Goal: Task Accomplishment & Management: Use online tool/utility

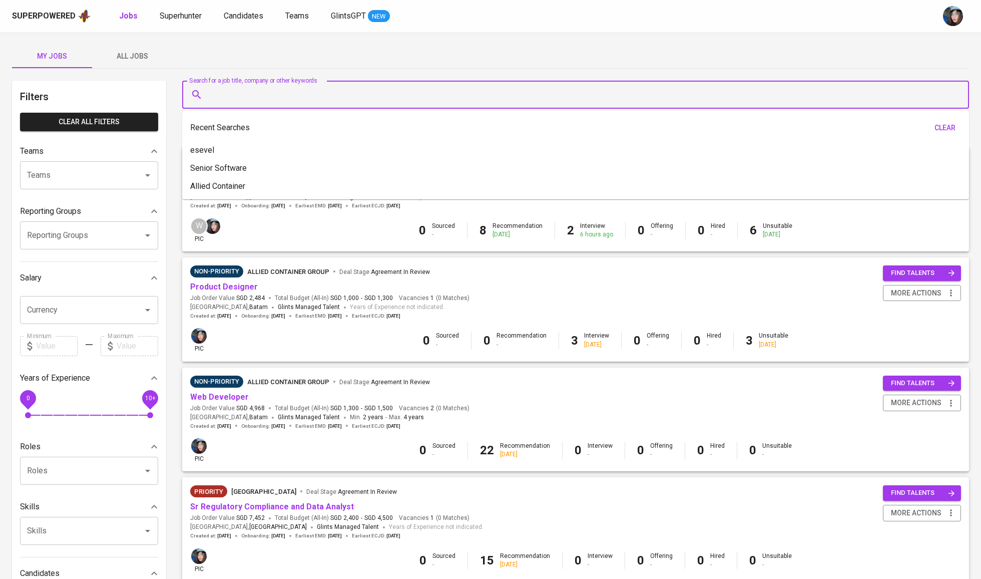
click at [293, 98] on input "Search for a job title, company or other keywords" at bounding box center [578, 94] width 743 height 19
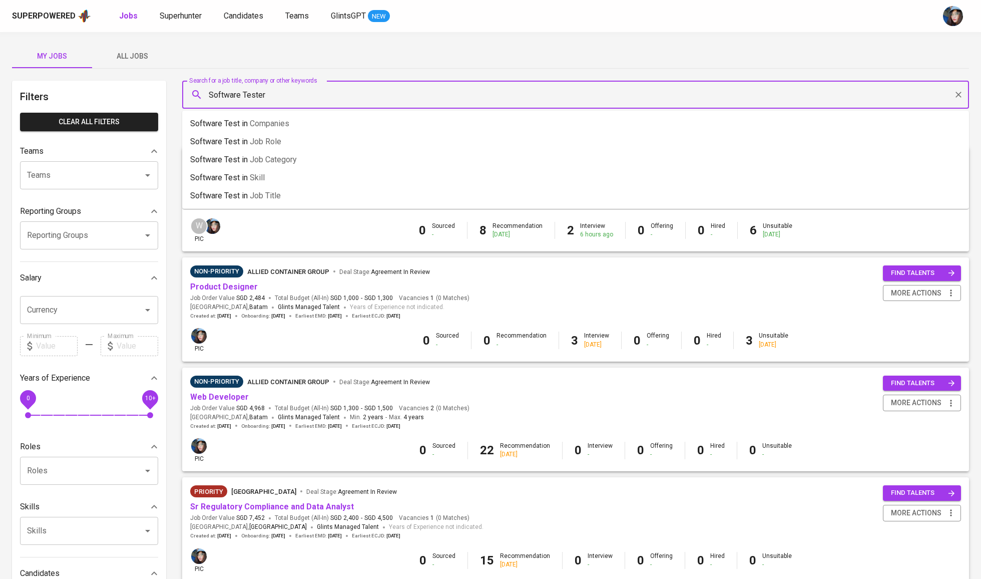
type input "Software Tester"
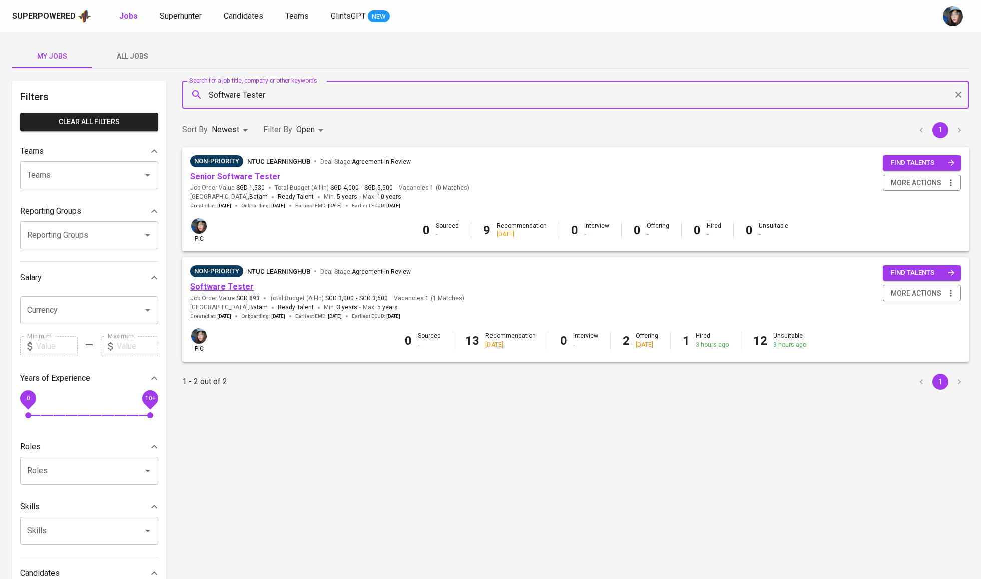
click at [235, 286] on link "Software Tester" at bounding box center [222, 287] width 64 height 10
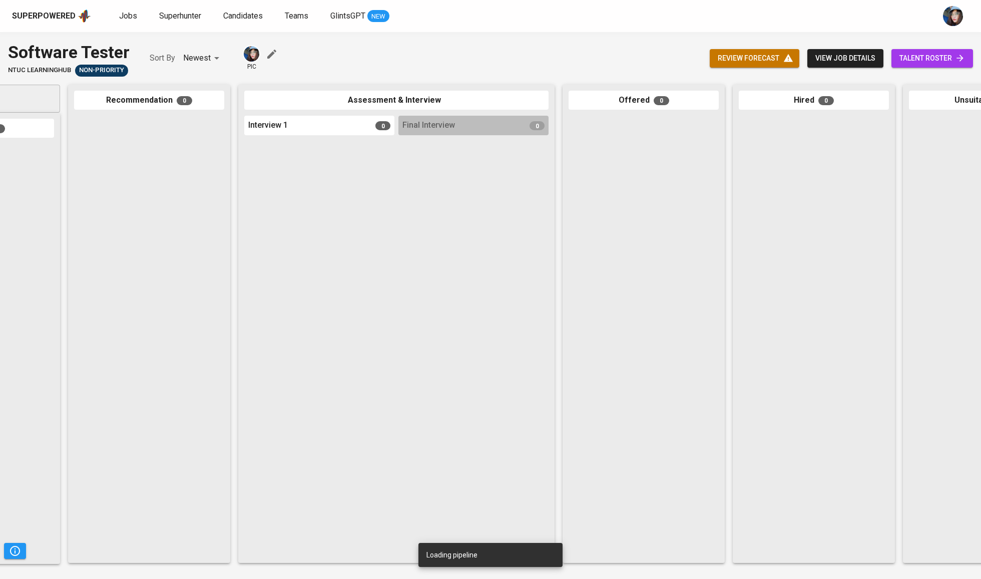
scroll to position [0, 148]
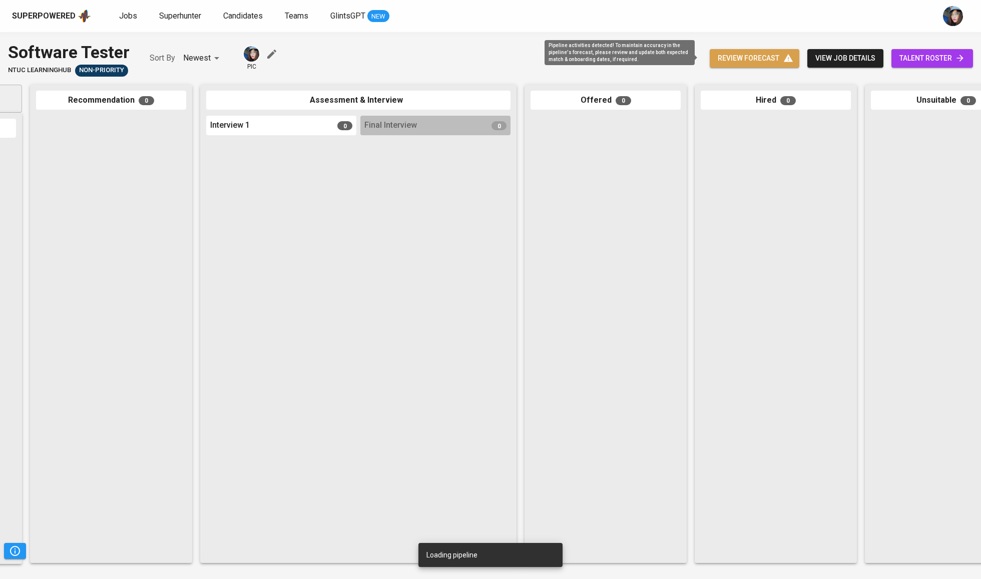
click at [760, 57] on span "review forecast" at bounding box center [755, 58] width 74 height 13
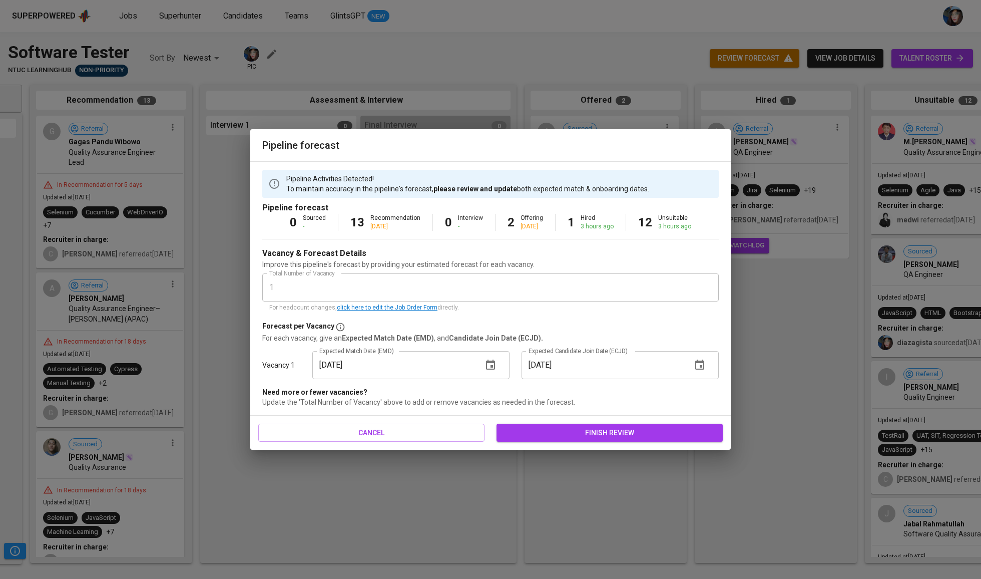
click at [484, 364] on icon "button" at bounding box center [490, 365] width 12 height 12
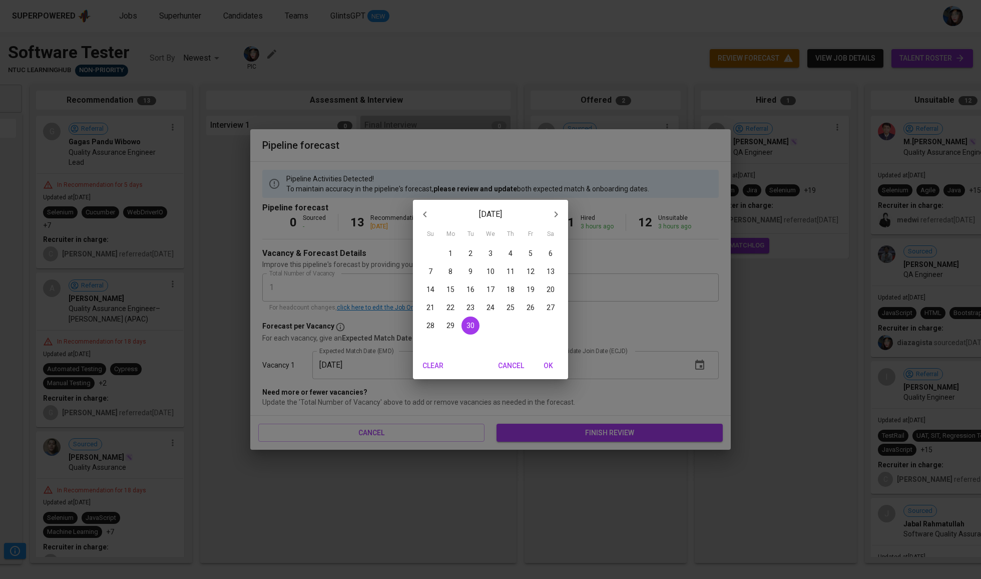
click at [449, 258] on p "1" at bounding box center [450, 253] width 4 height 10
type input "[DATE]"
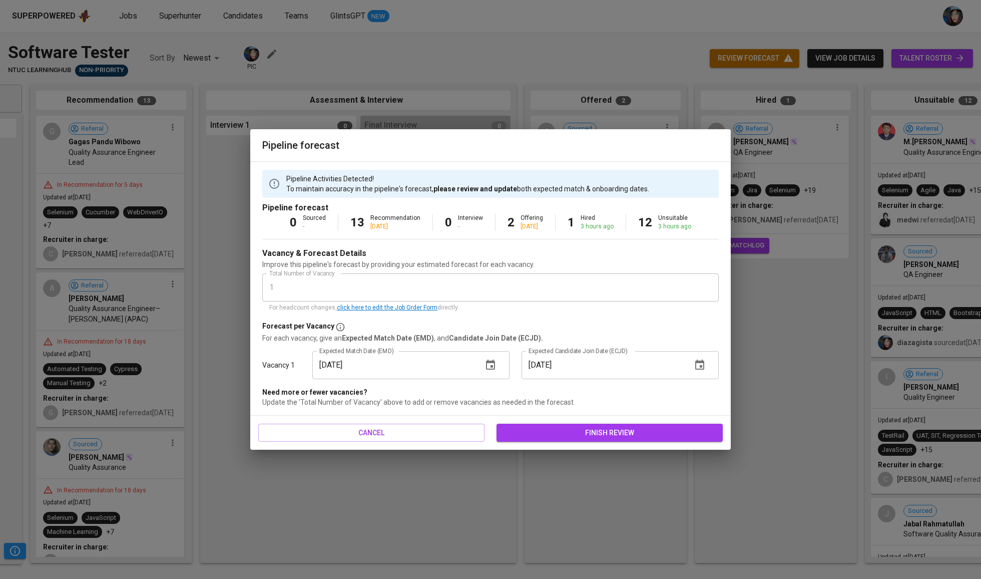
click at [573, 428] on span "finish review" at bounding box center [610, 432] width 210 height 13
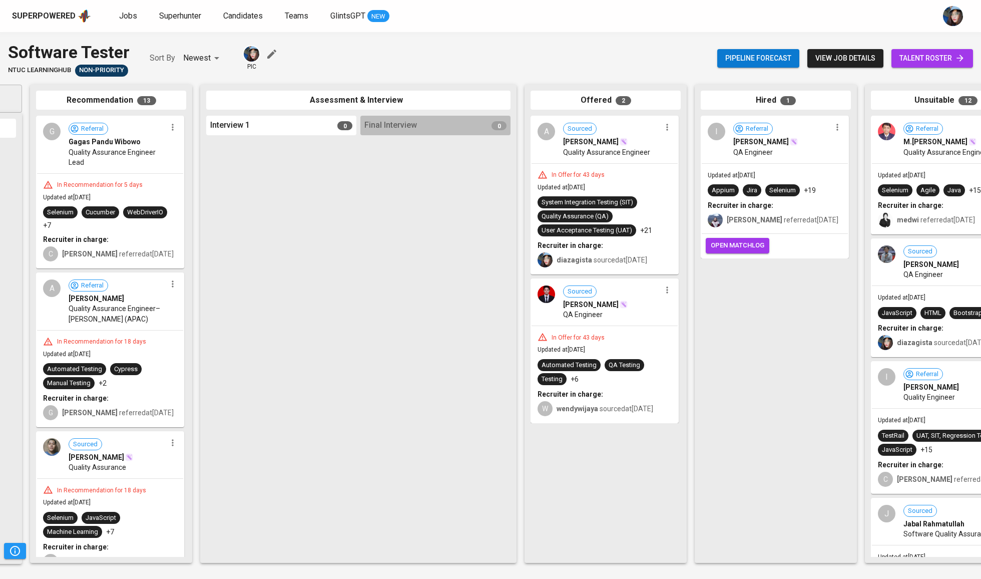
scroll to position [0, 0]
click at [845, 53] on span "view job details" at bounding box center [845, 58] width 60 height 13
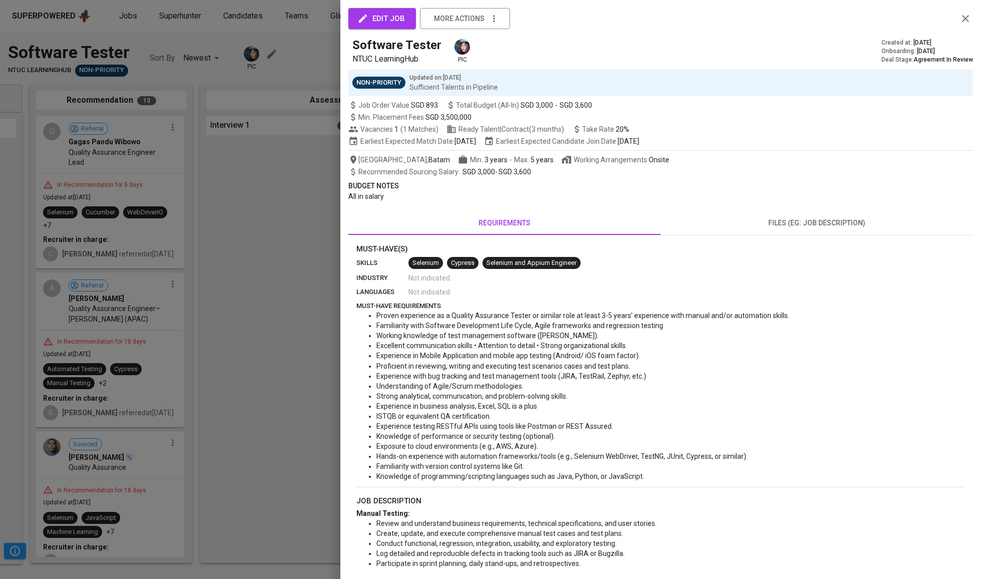
click at [813, 116] on div at bounding box center [490, 289] width 981 height 579
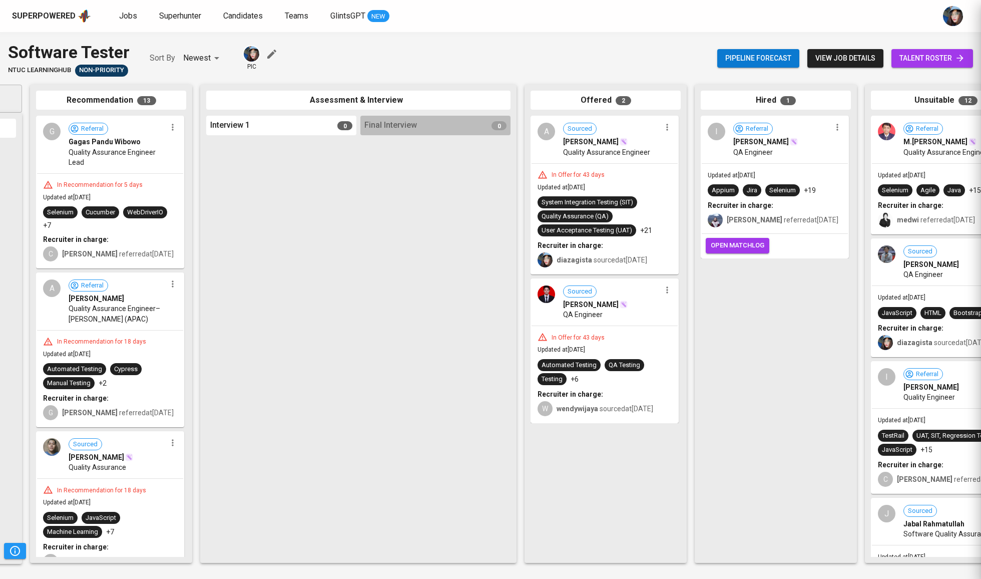
click at [63, 23] on div "Superpowered" at bounding box center [51, 16] width 79 height 15
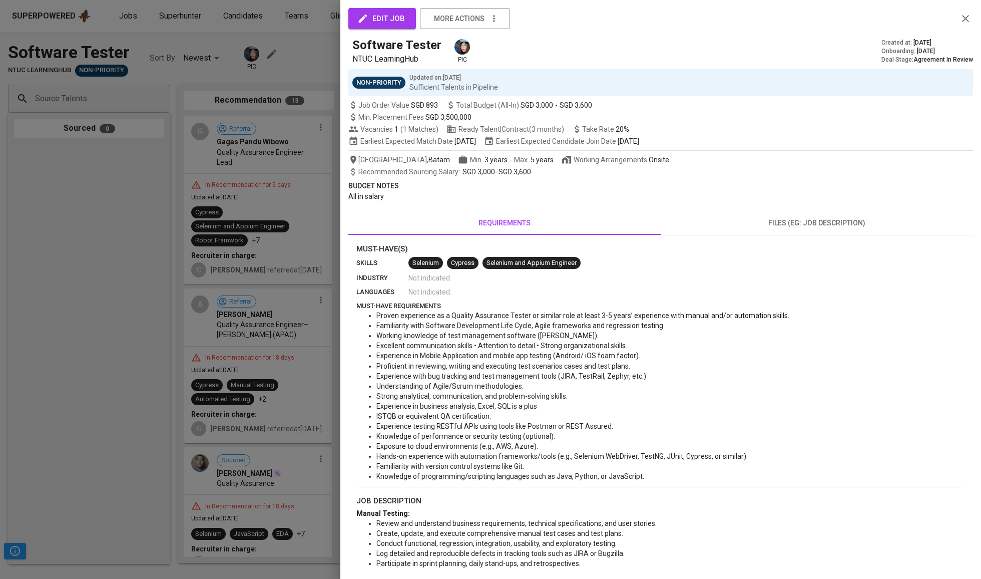
click at [126, 17] on div at bounding box center [490, 289] width 981 height 579
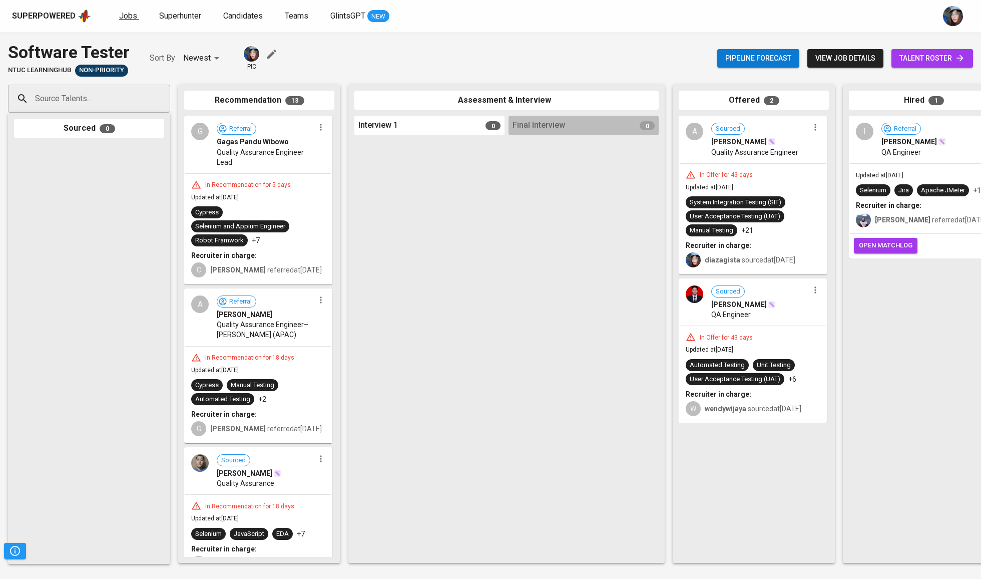
click at [131, 20] on span "Jobs" at bounding box center [128, 16] width 18 height 10
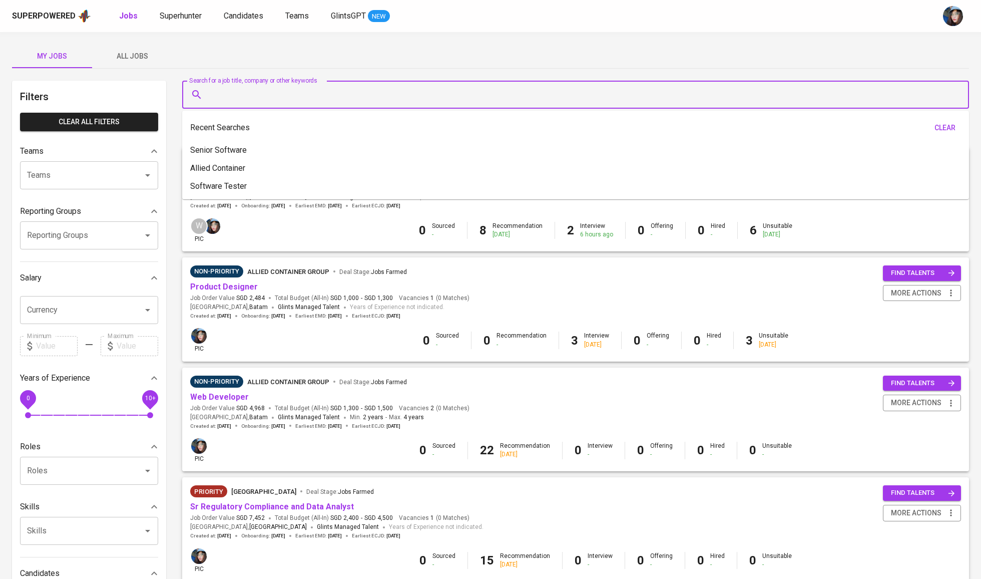
click at [293, 89] on input "Search for a job title, company or other keywords" at bounding box center [578, 94] width 743 height 19
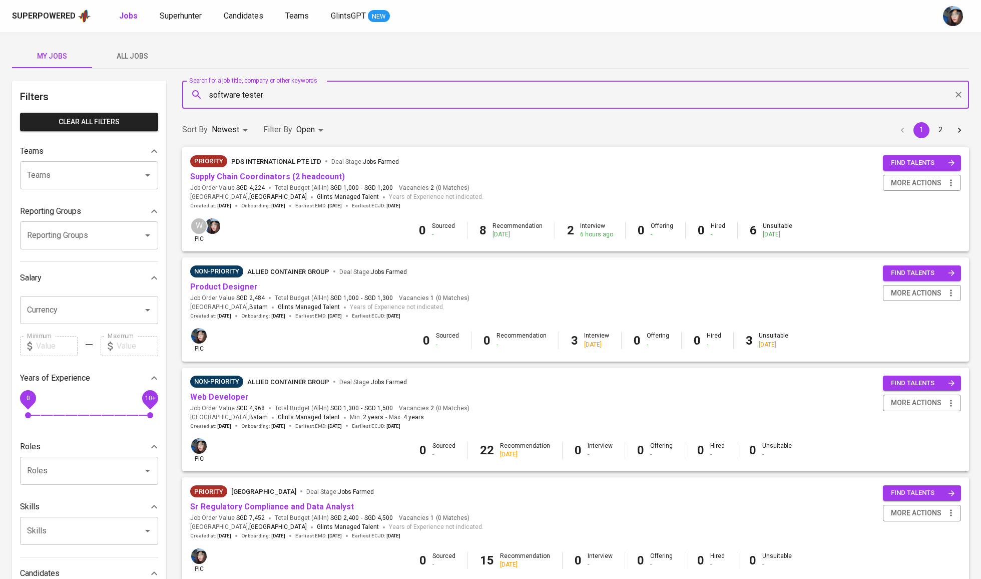
type input "software tester"
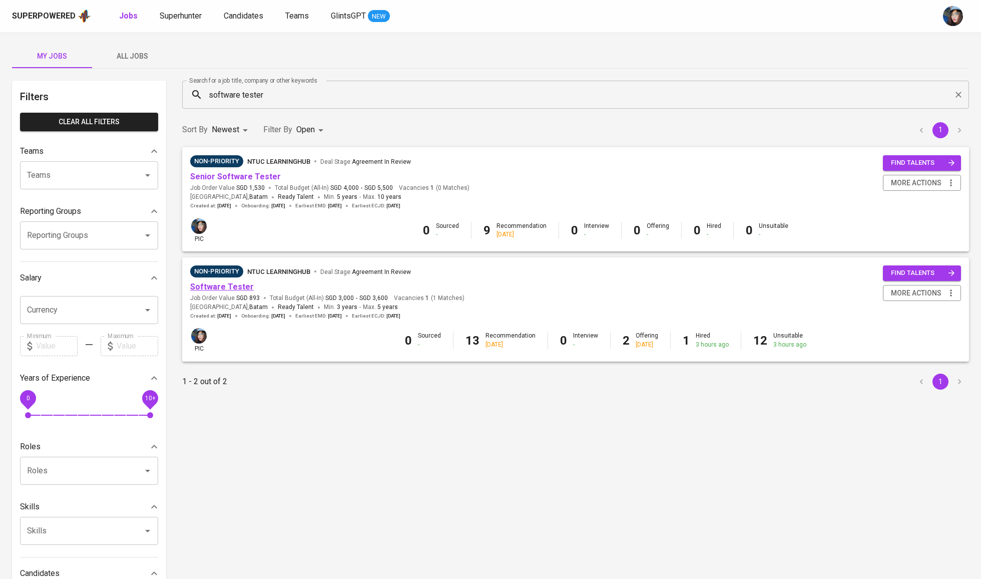
click at [239, 288] on link "Software Tester" at bounding box center [222, 287] width 64 height 10
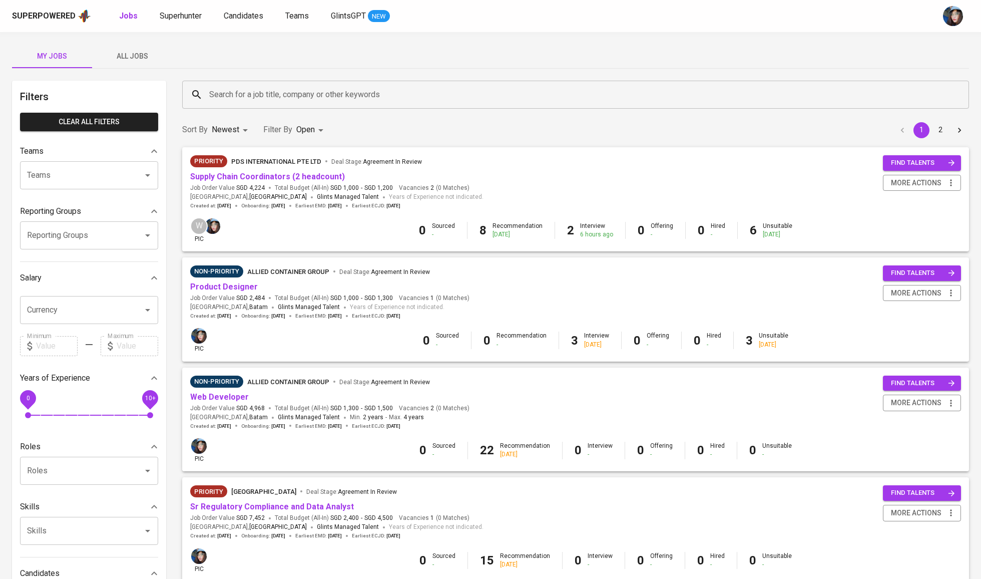
click at [256, 88] on input "Search for a job title, company or other keywords" at bounding box center [578, 94] width 743 height 19
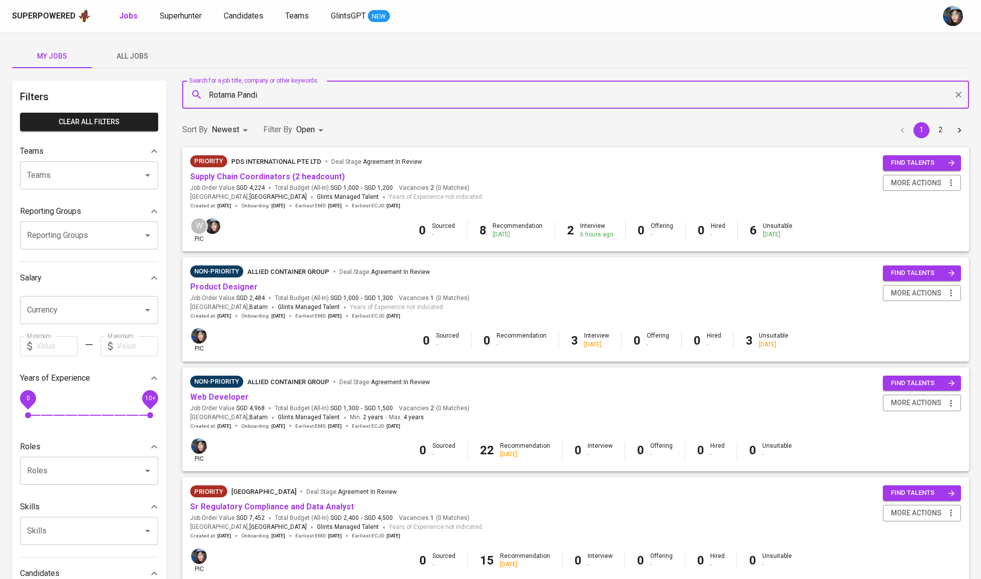
type input "Rotama Pandi"
type input "Software"
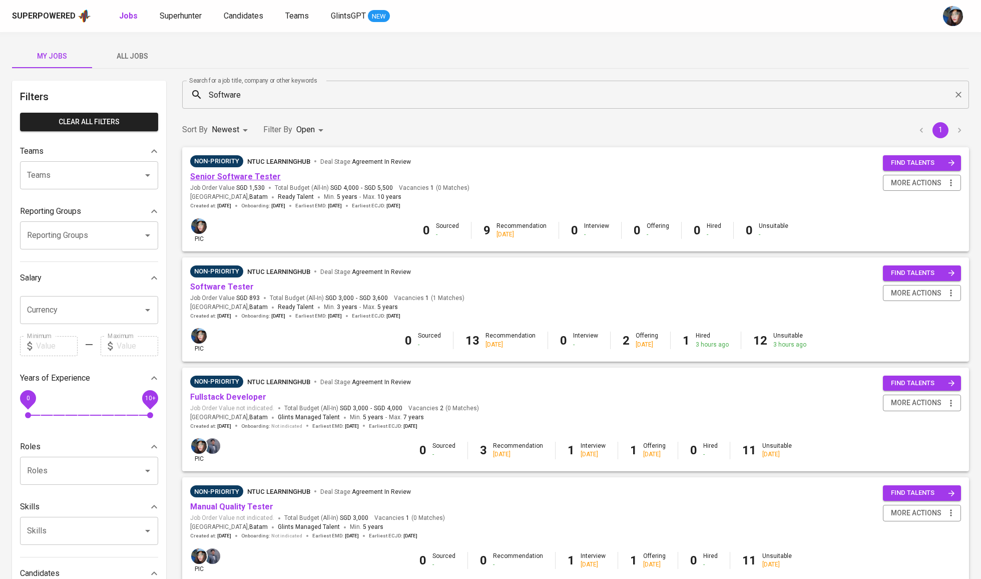
click at [249, 175] on link "Senior Software Tester" at bounding box center [235, 177] width 91 height 10
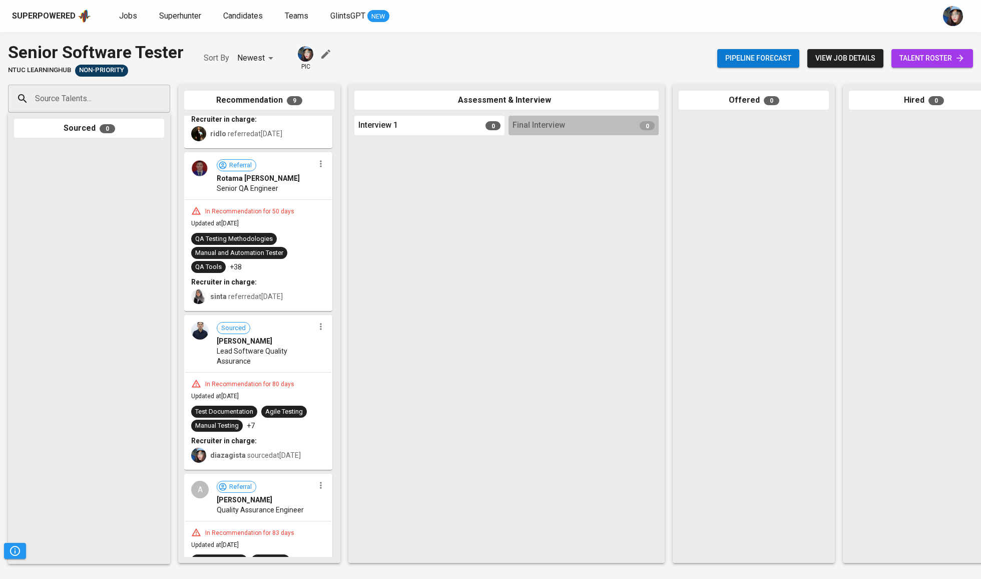
scroll to position [647, 0]
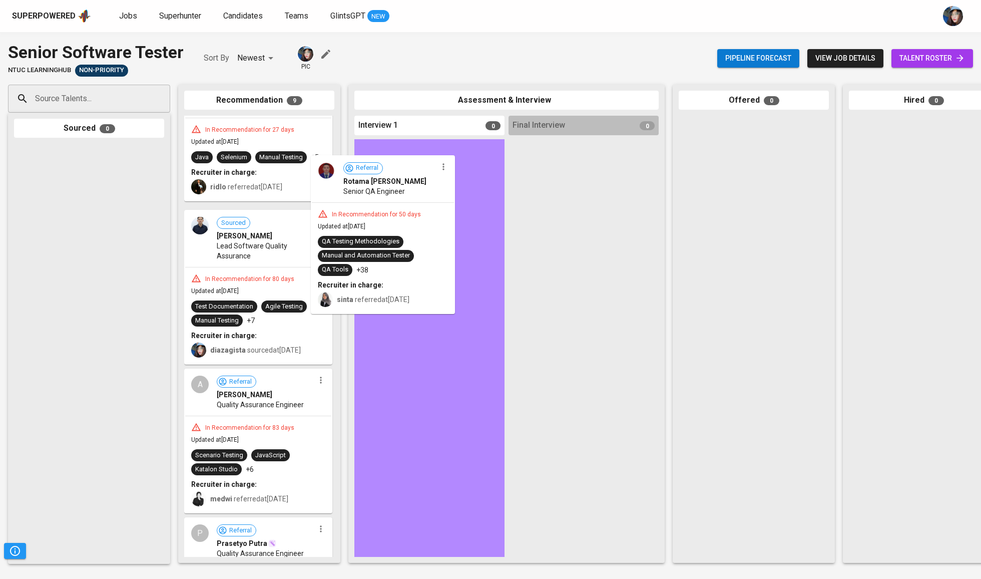
drag, startPoint x: 225, startPoint y: 259, endPoint x: 373, endPoint y: 185, distance: 165.6
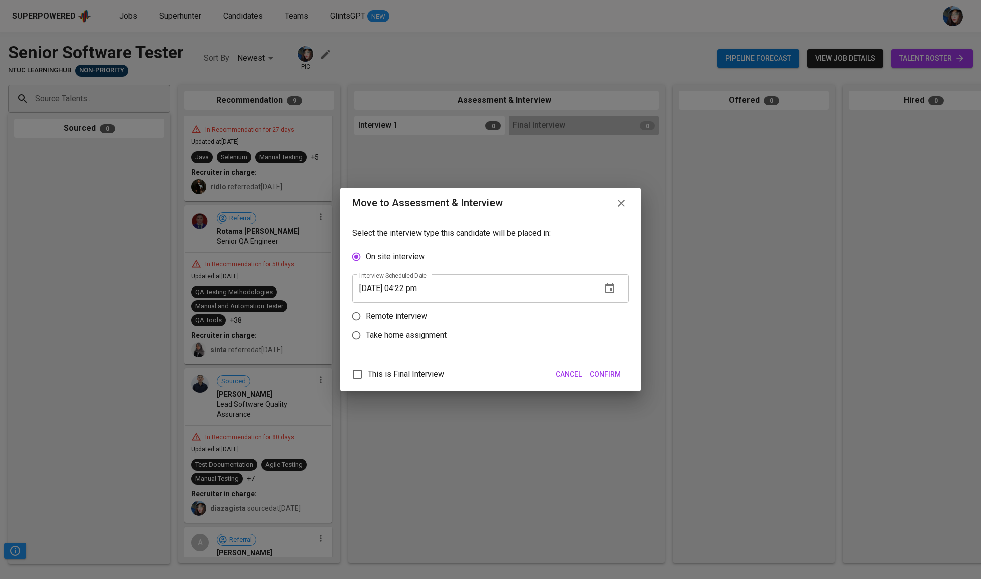
click at [399, 319] on p "Remote interview" at bounding box center [397, 316] width 62 height 12
click at [366, 319] on input "Remote interview" at bounding box center [356, 315] width 19 height 19
radio input "true"
click at [405, 313] on input "08/28/2025 04:22 pm" at bounding box center [472, 307] width 241 height 28
type input "08/28/2025 03:23 pm"
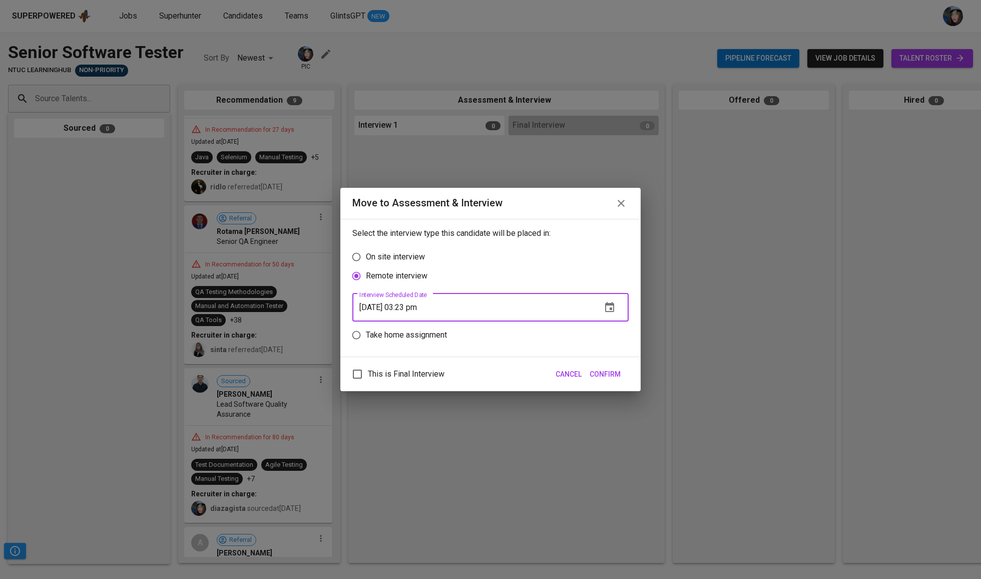
click at [610, 380] on span "Confirm" at bounding box center [605, 374] width 31 height 13
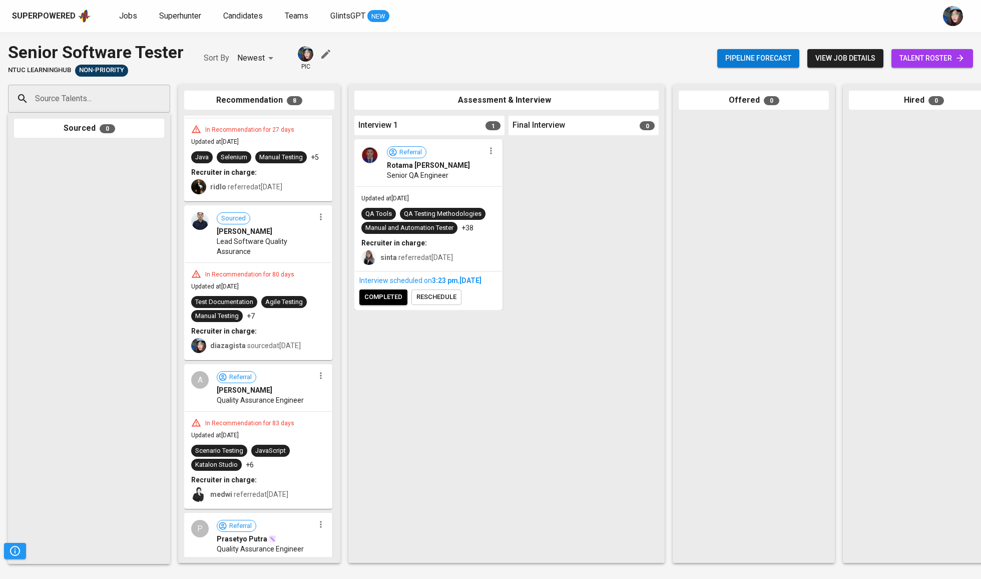
click at [370, 299] on button "completed" at bounding box center [383, 297] width 48 height 16
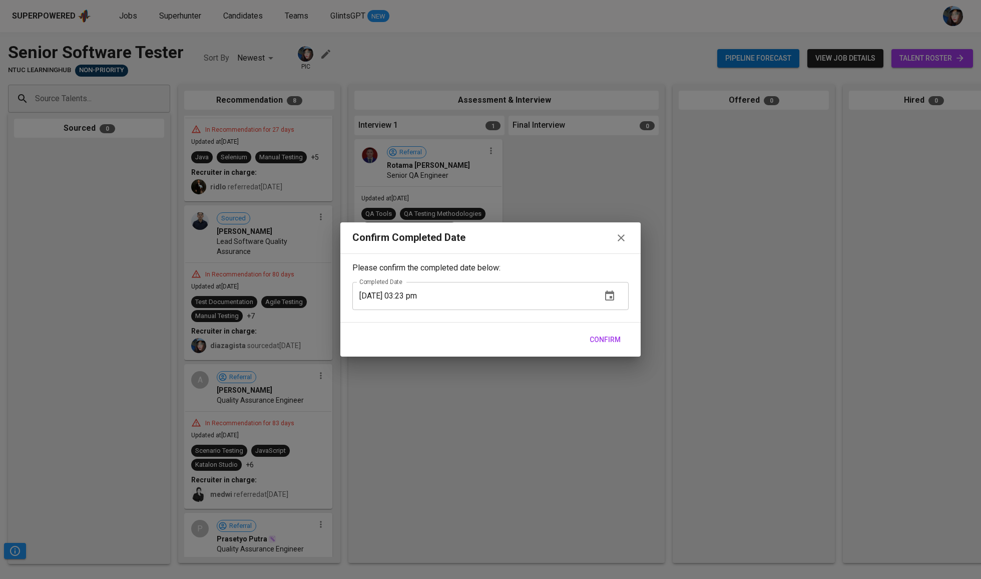
click at [613, 342] on span "Confirm" at bounding box center [605, 339] width 31 height 13
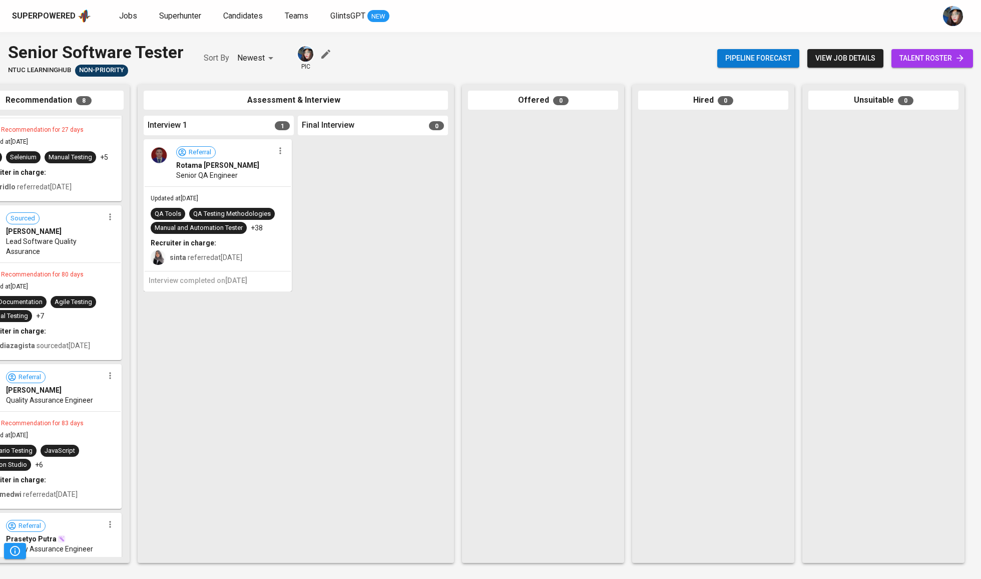
scroll to position [0, 211]
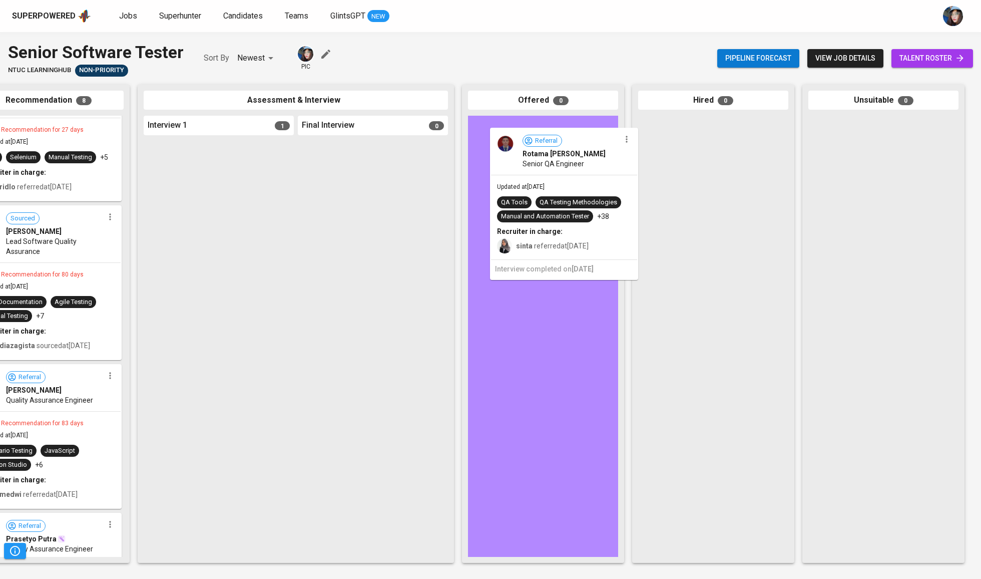
drag, startPoint x: 252, startPoint y: 202, endPoint x: 607, endPoint y: 190, distance: 355.1
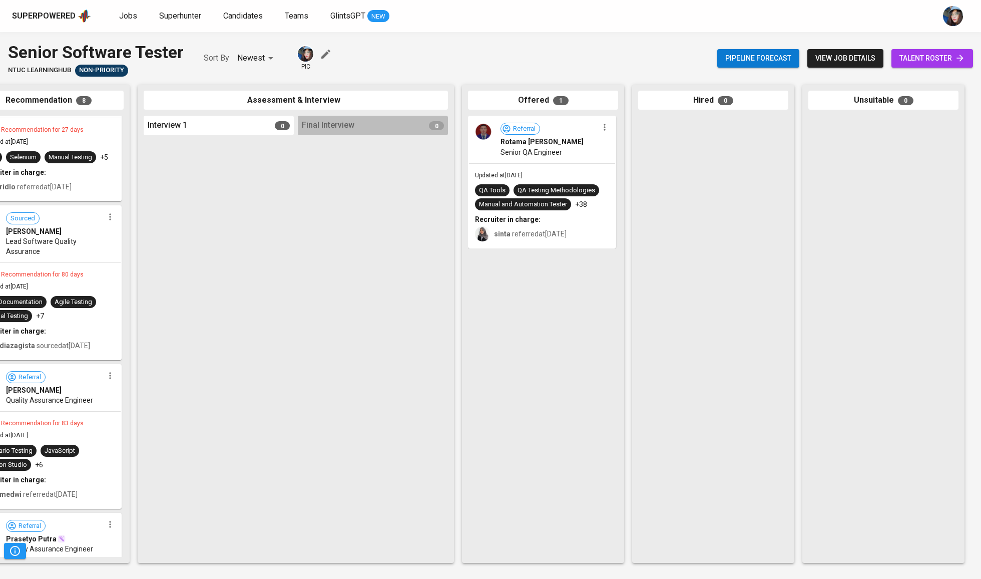
scroll to position [0, 210]
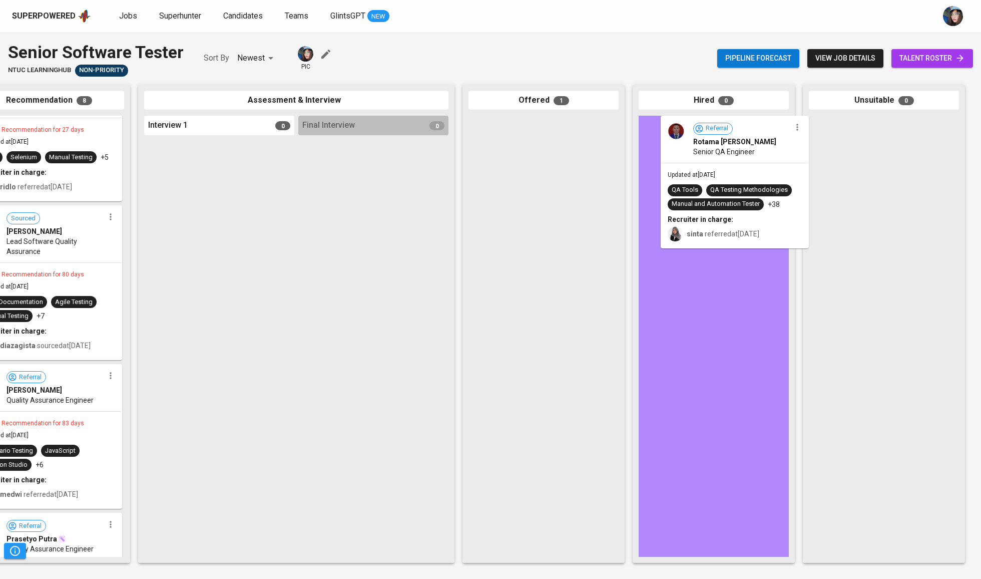
drag, startPoint x: 497, startPoint y: 137, endPoint x: 693, endPoint y: 137, distance: 196.7
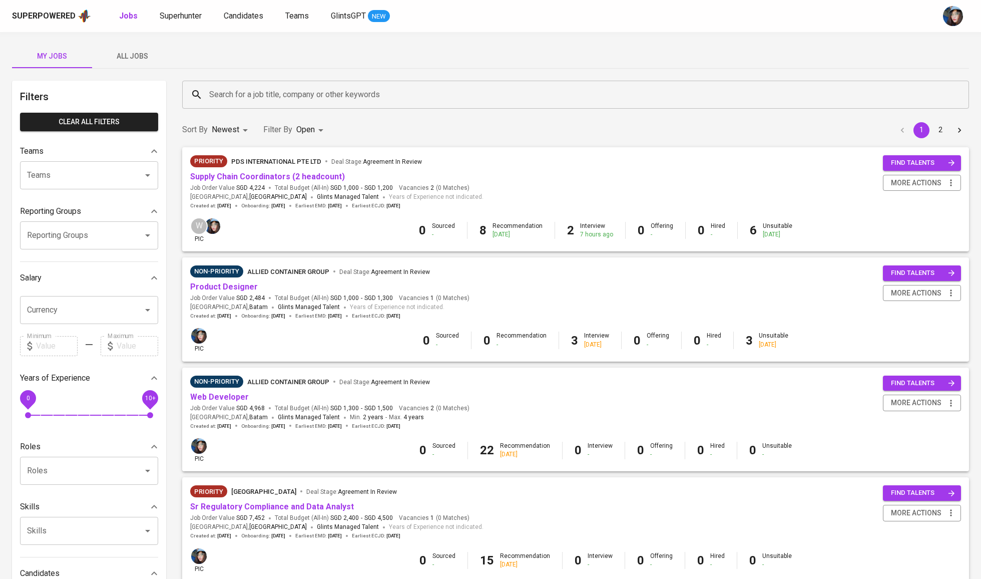
click at [246, 94] on input "Search for a job title, company or other keywords" at bounding box center [578, 94] width 743 height 19
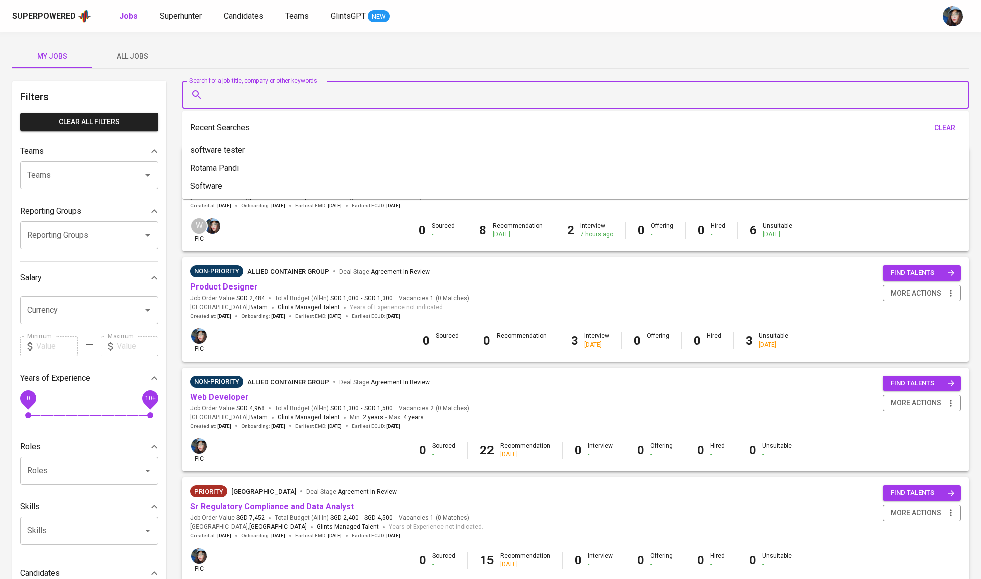
type input "T"
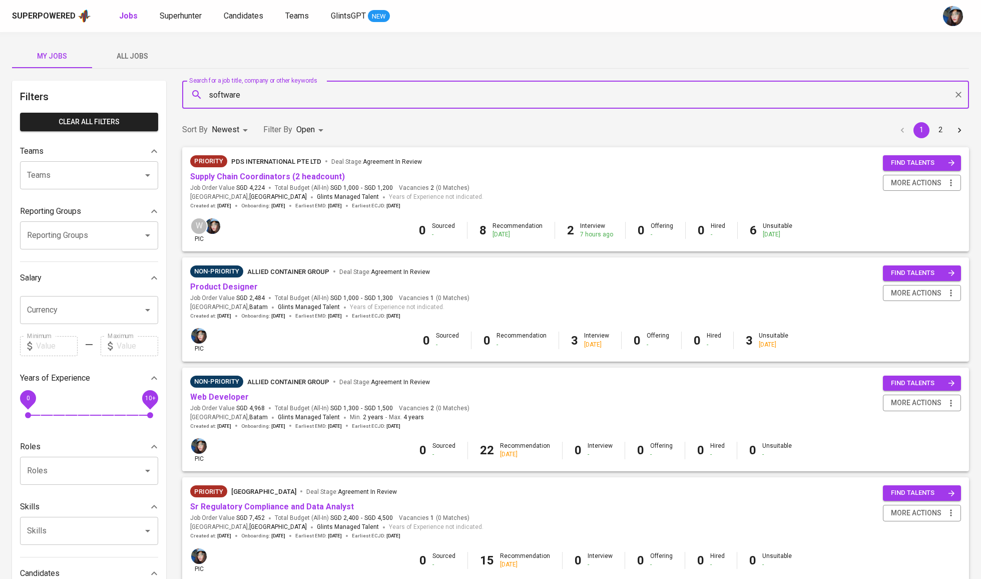
type input "software"
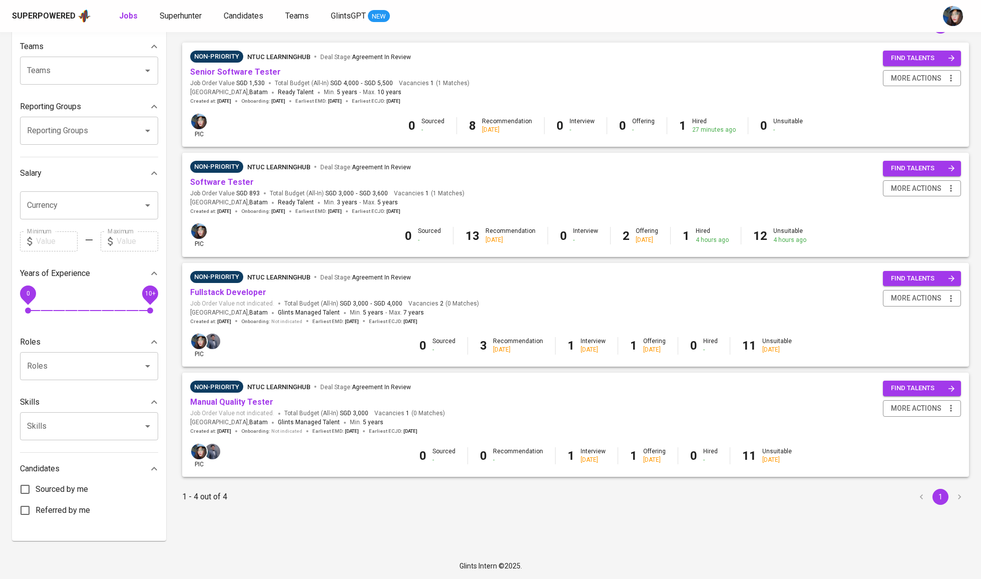
scroll to position [141, 0]
click at [252, 397] on link "Manual Quality Tester" at bounding box center [231, 402] width 83 height 10
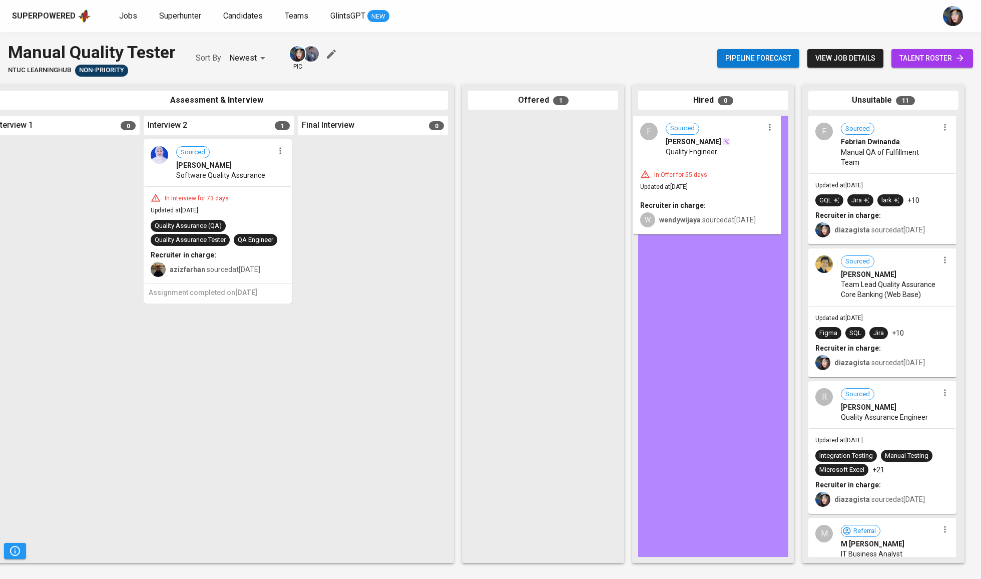
drag, startPoint x: 530, startPoint y: 191, endPoint x: 696, endPoint y: 191, distance: 166.2
